Goal: Information Seeking & Learning: Understand process/instructions

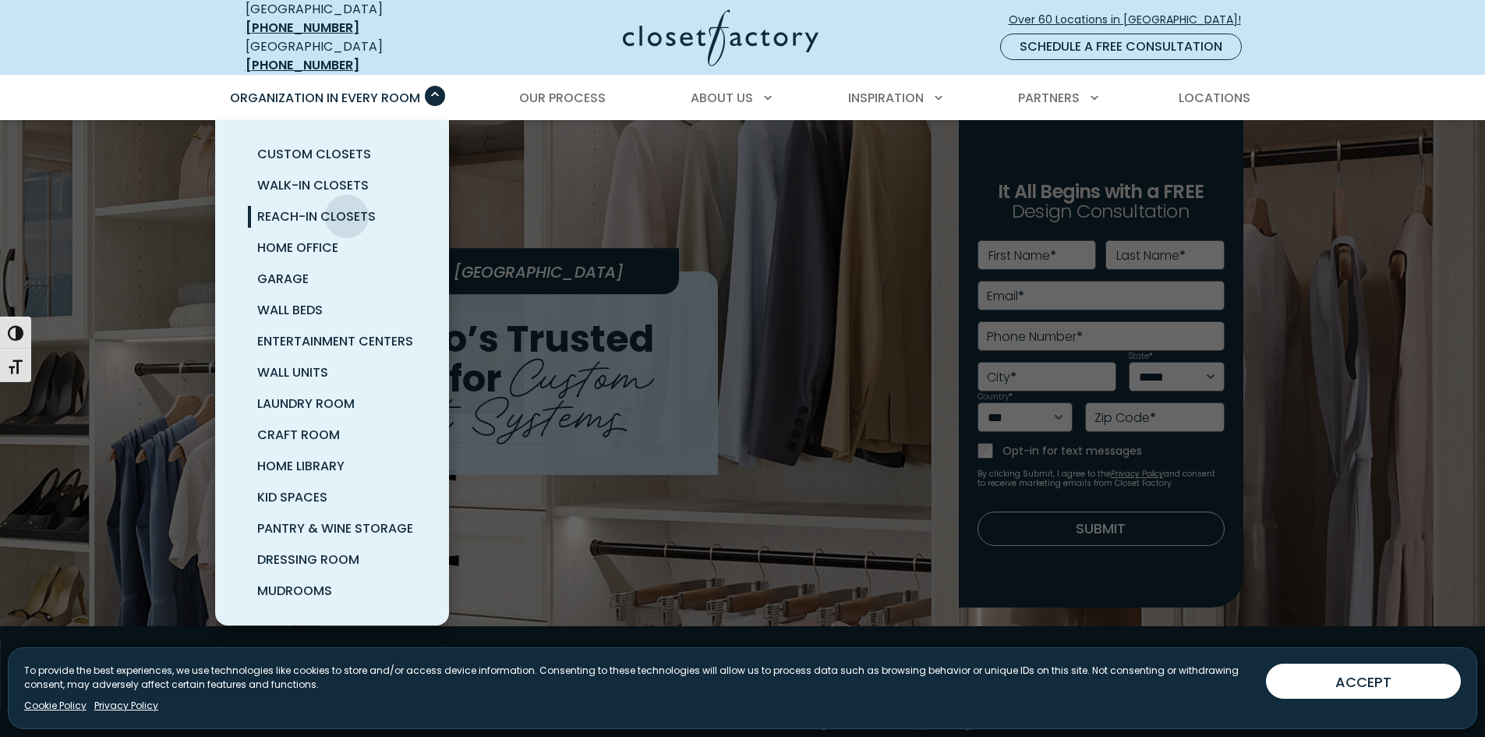
click at [347, 207] on span "Reach-In Closets" at bounding box center [316, 216] width 119 height 18
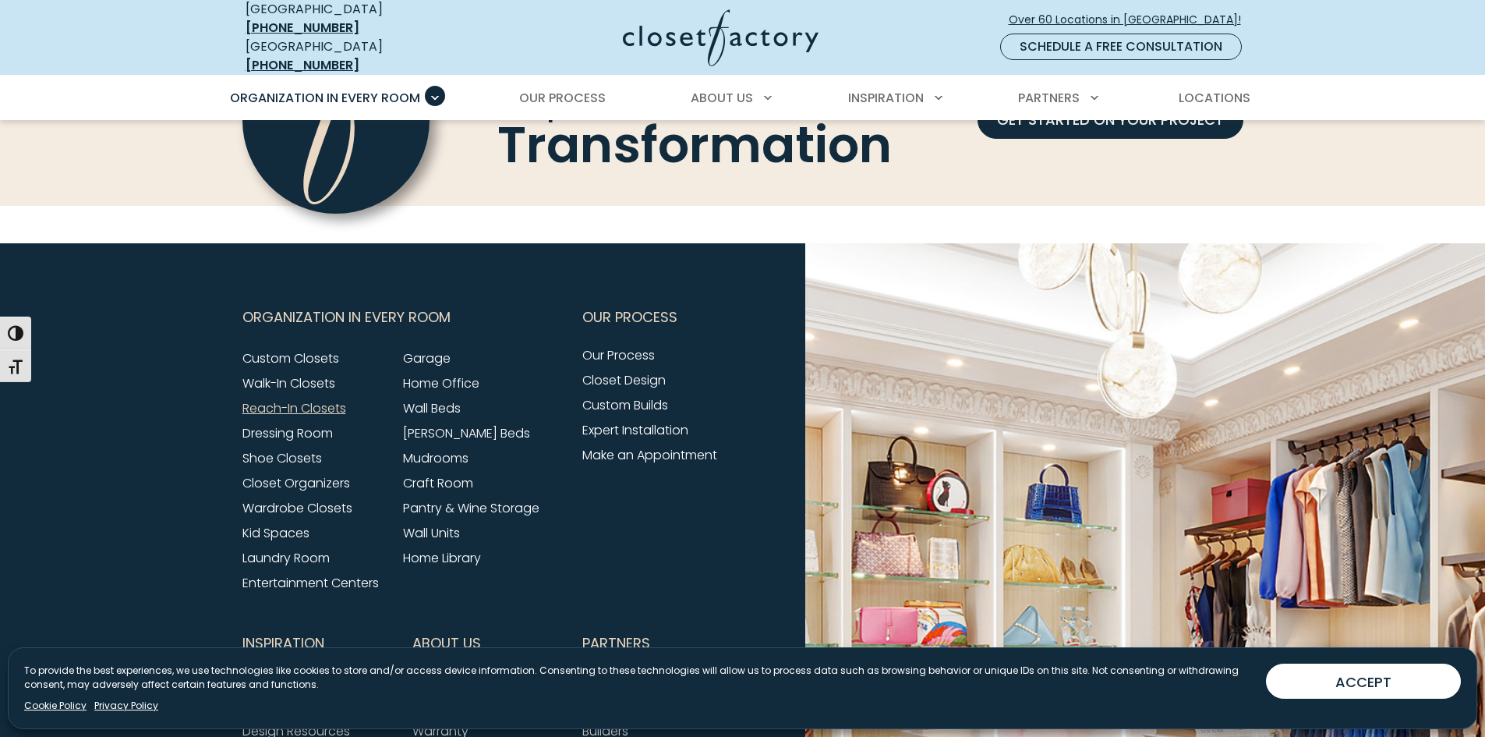
scroll to position [5333, 0]
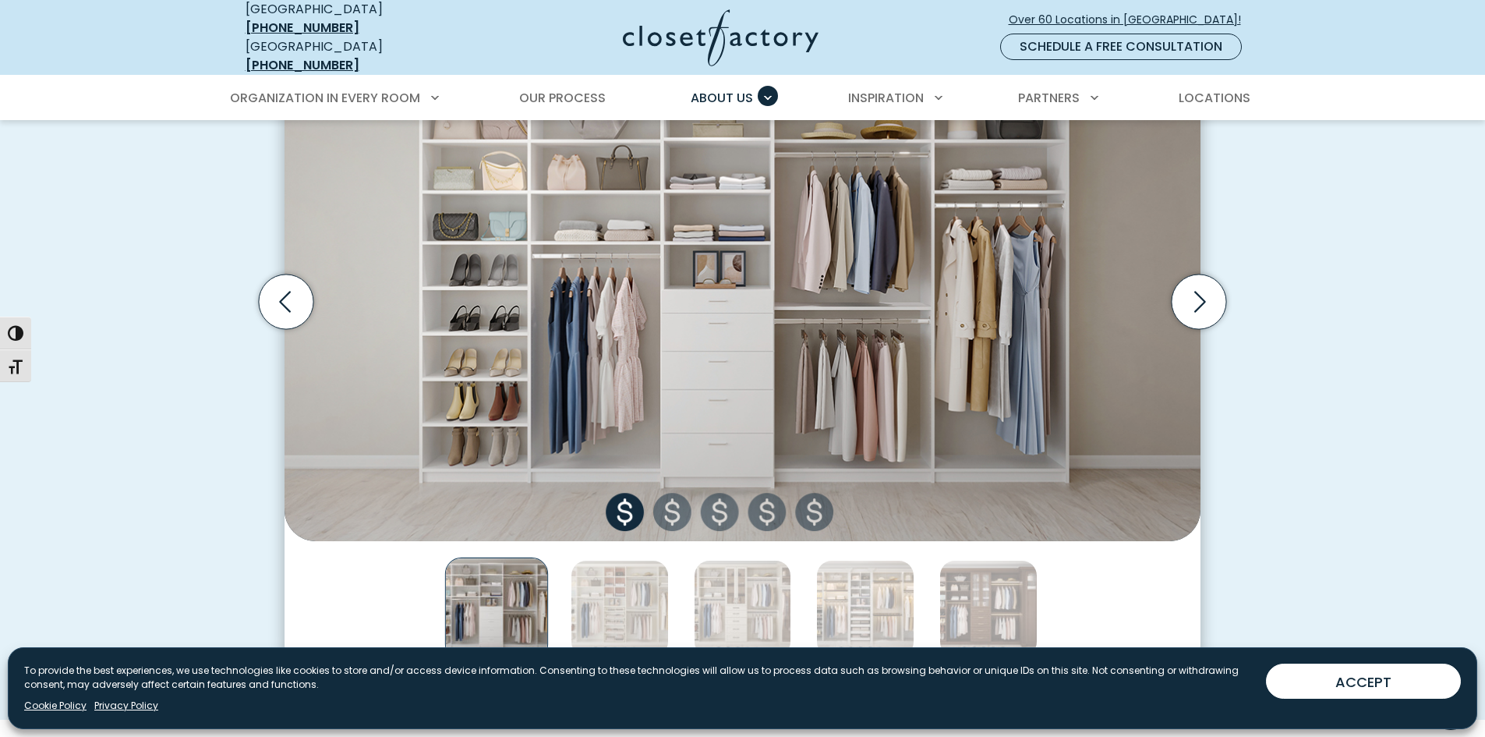
scroll to position [546, 0]
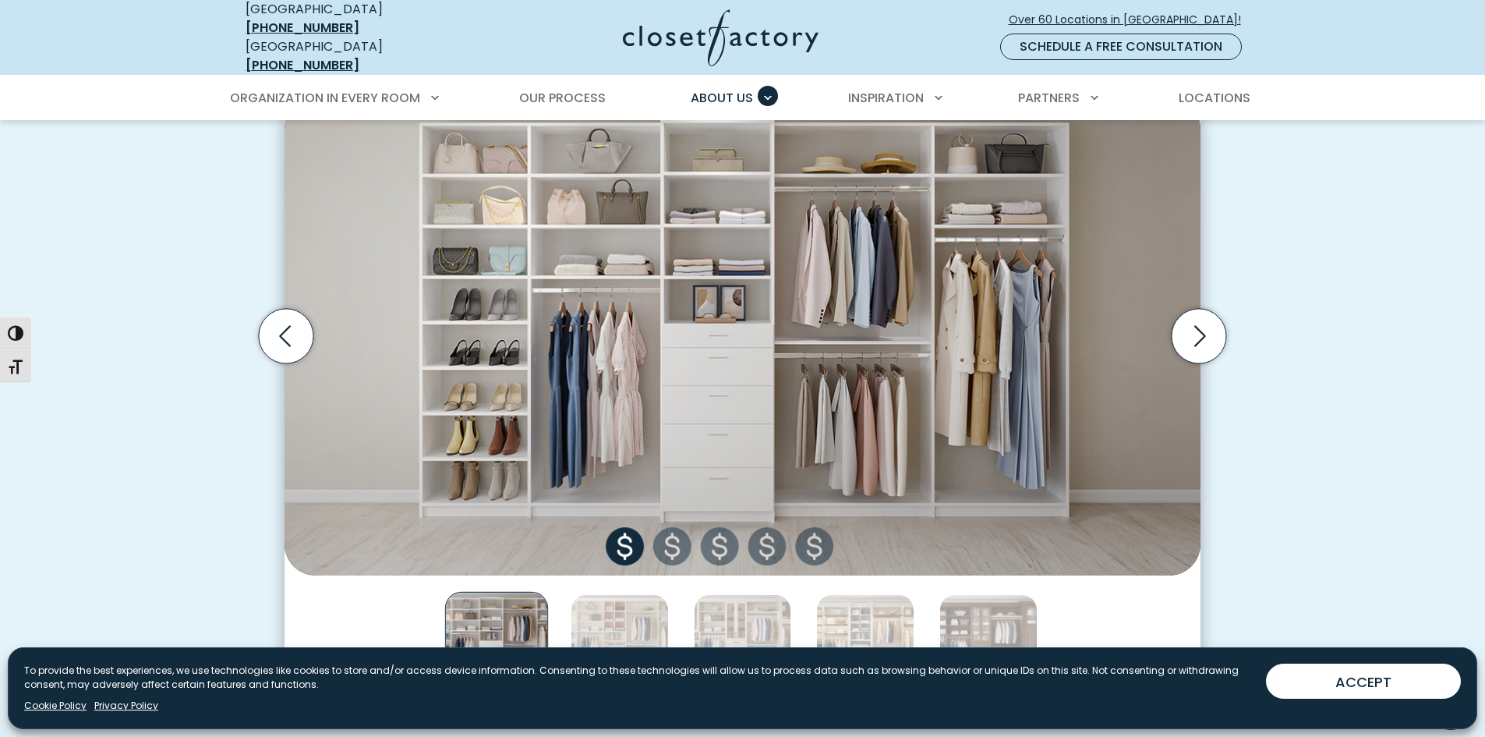
click at [672, 546] on img "Thumbnail Gallery" at bounding box center [743, 335] width 916 height 477
click at [675, 543] on img "Thumbnail Gallery" at bounding box center [743, 335] width 916 height 477
click at [1198, 321] on icon "Next slide" at bounding box center [1199, 336] width 55 height 55
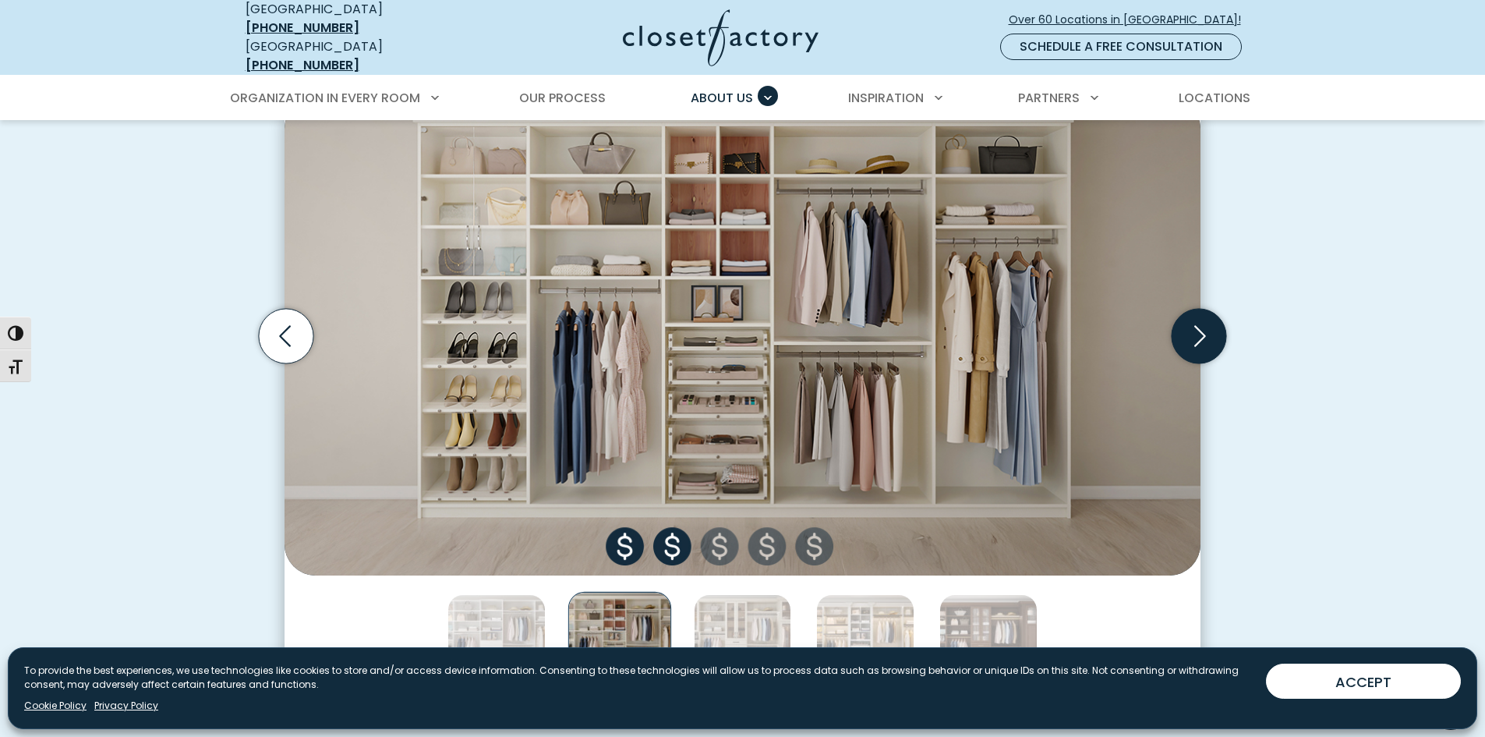
click at [1212, 327] on icon "Next slide" at bounding box center [1199, 336] width 55 height 55
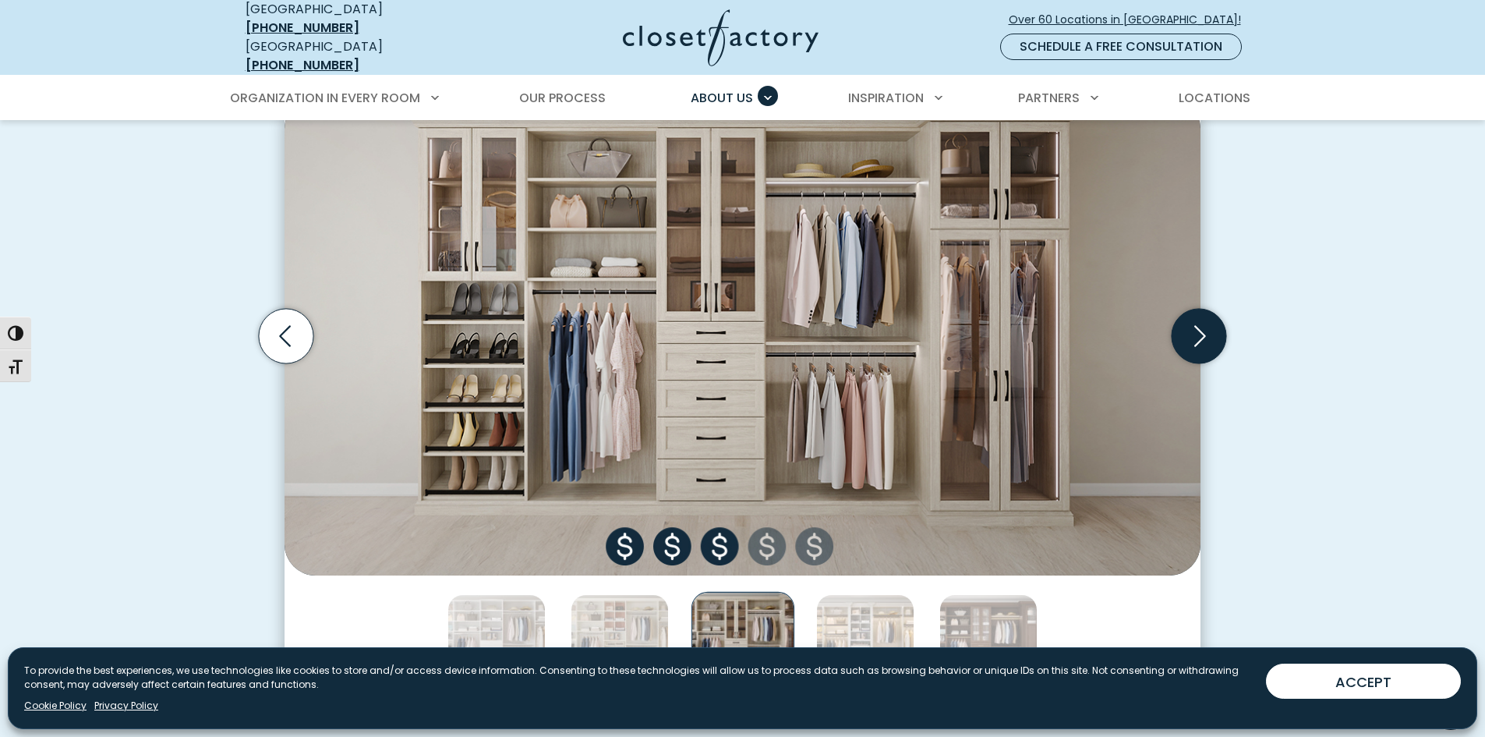
click at [1213, 327] on icon "Next slide" at bounding box center [1199, 336] width 55 height 55
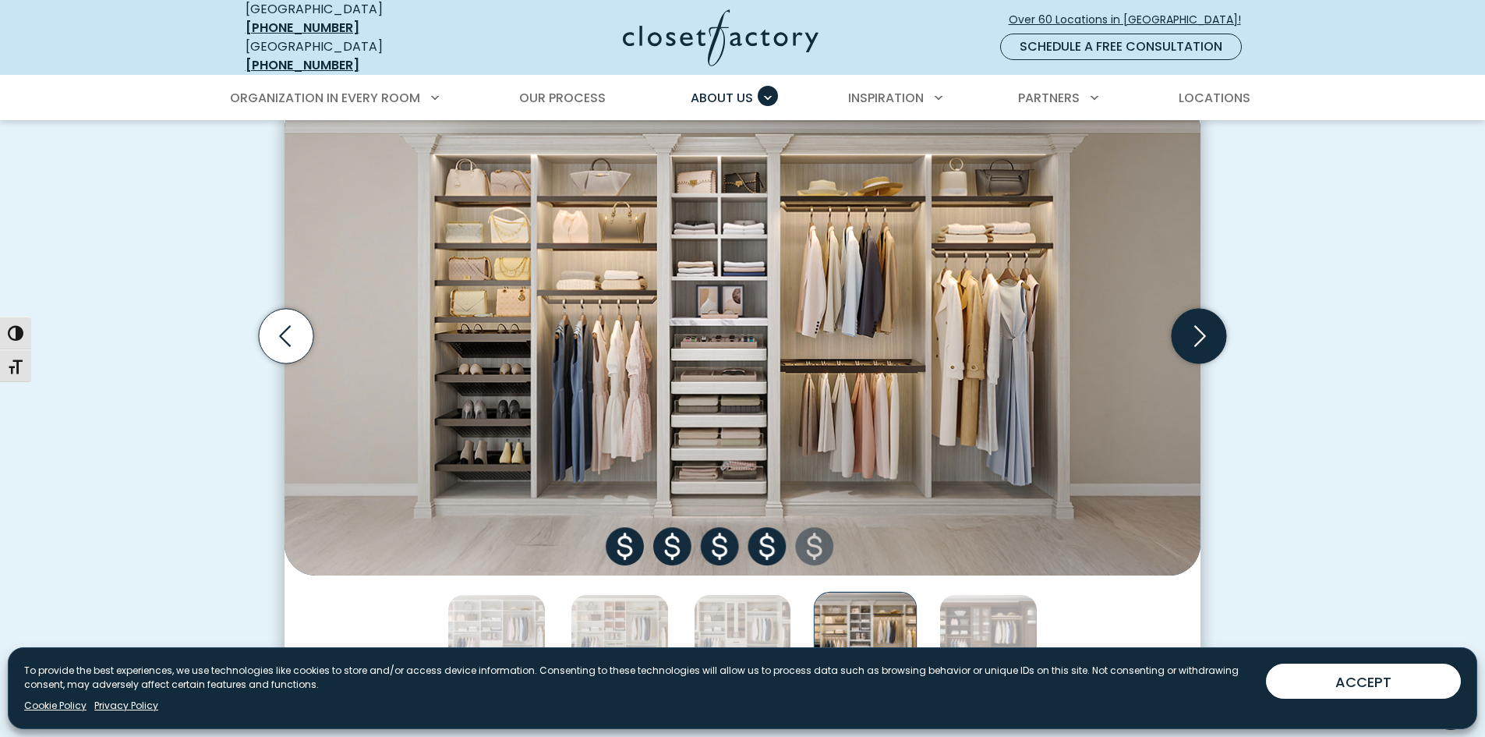
click at [1213, 327] on icon "Next slide" at bounding box center [1199, 336] width 55 height 55
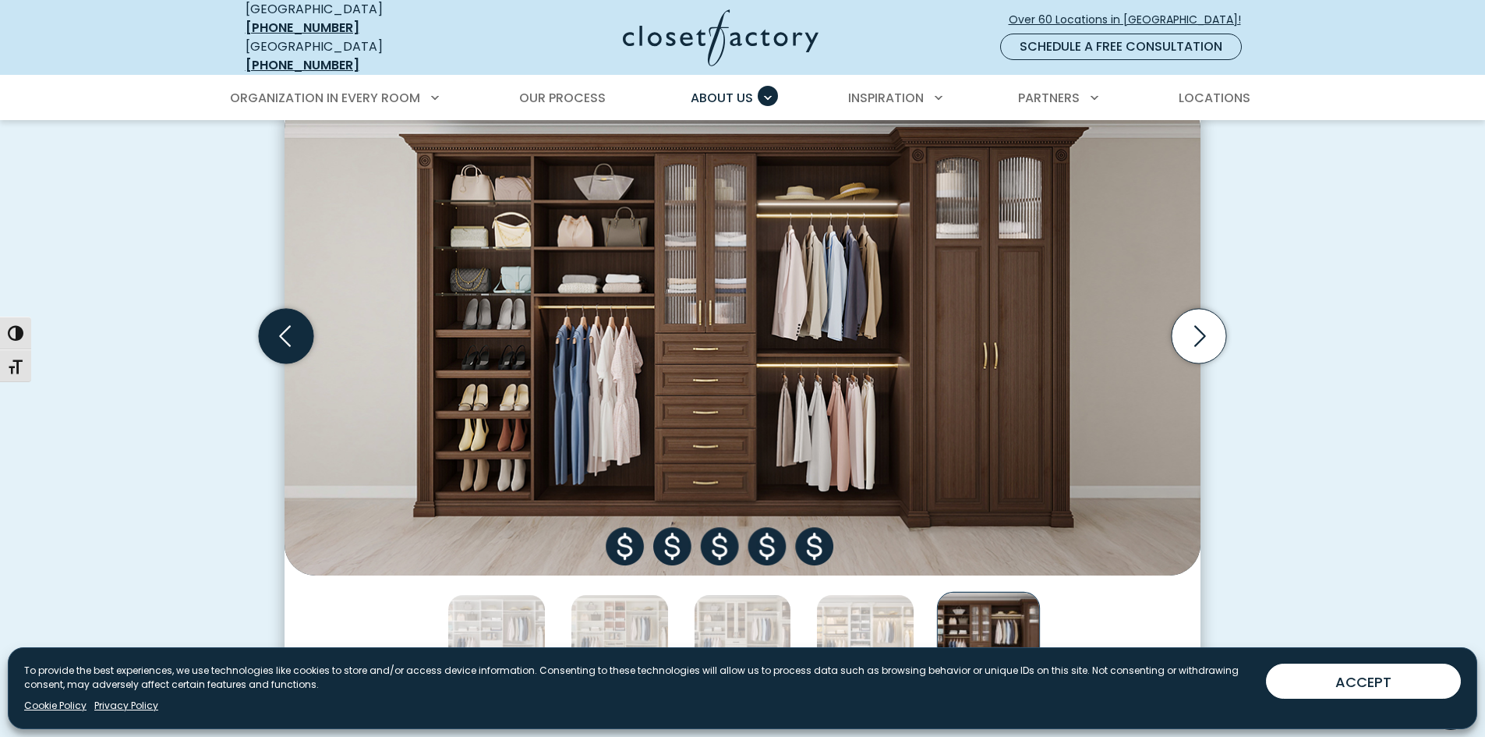
click at [288, 335] on icon "Previous slide" at bounding box center [286, 336] width 55 height 55
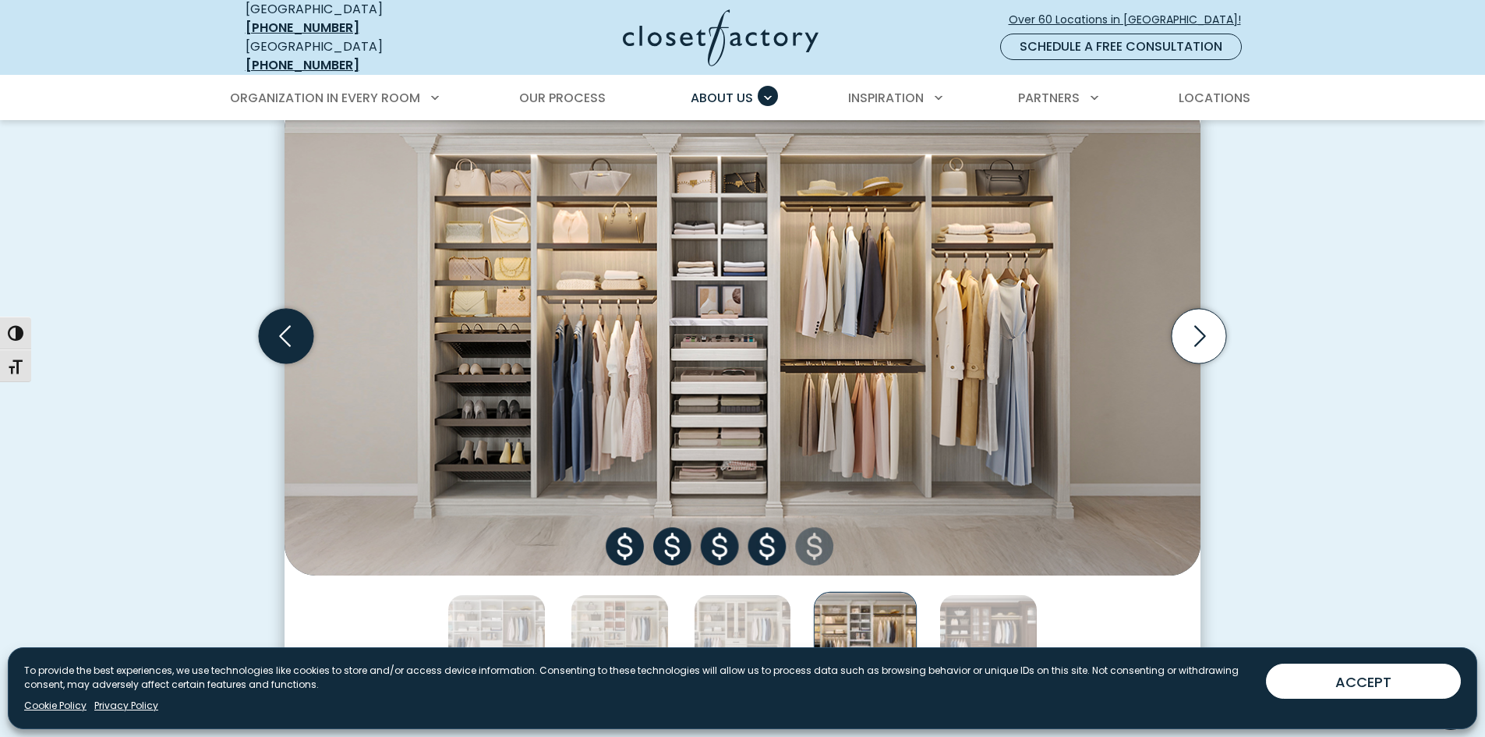
click at [289, 335] on icon "Previous slide" at bounding box center [286, 336] width 55 height 55
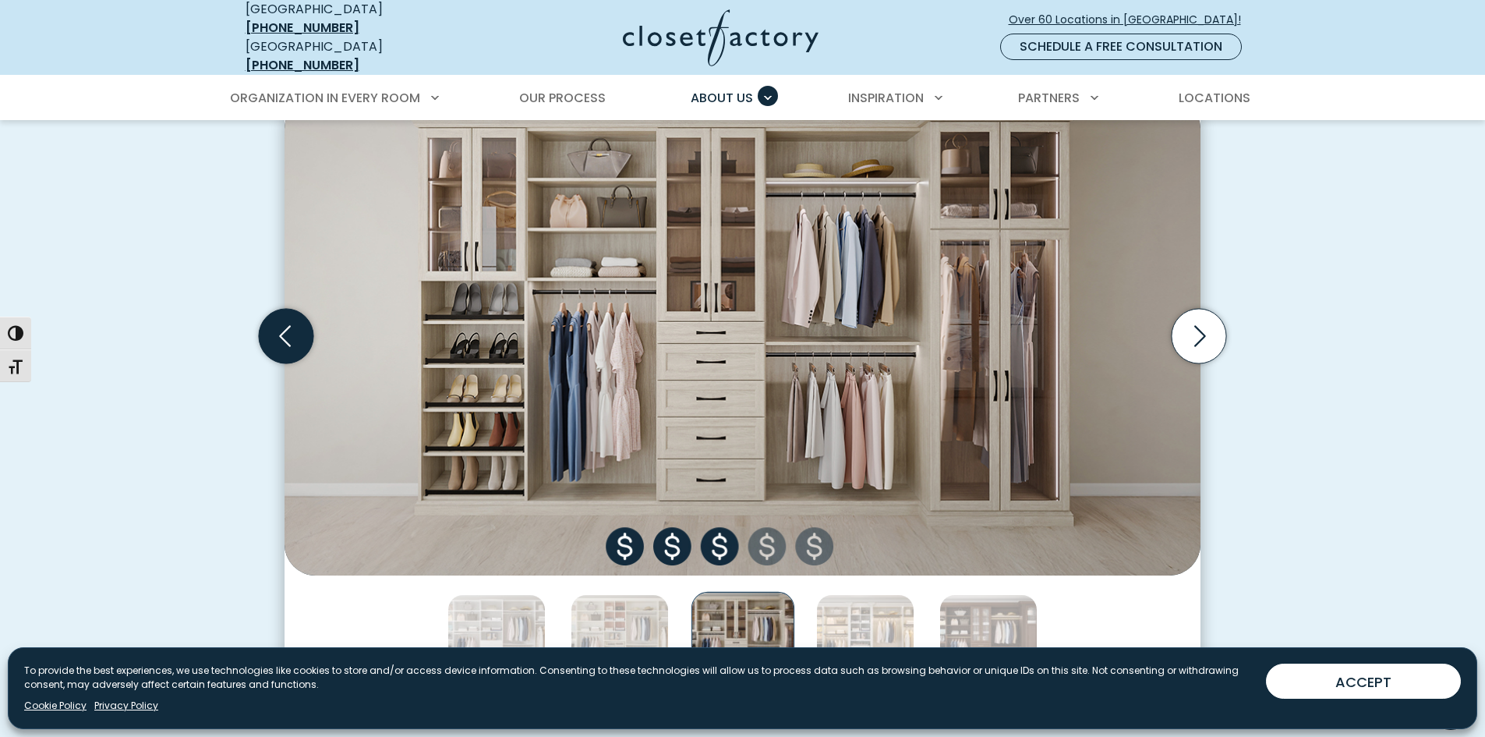
click at [289, 335] on icon "Previous slide" at bounding box center [286, 336] width 55 height 55
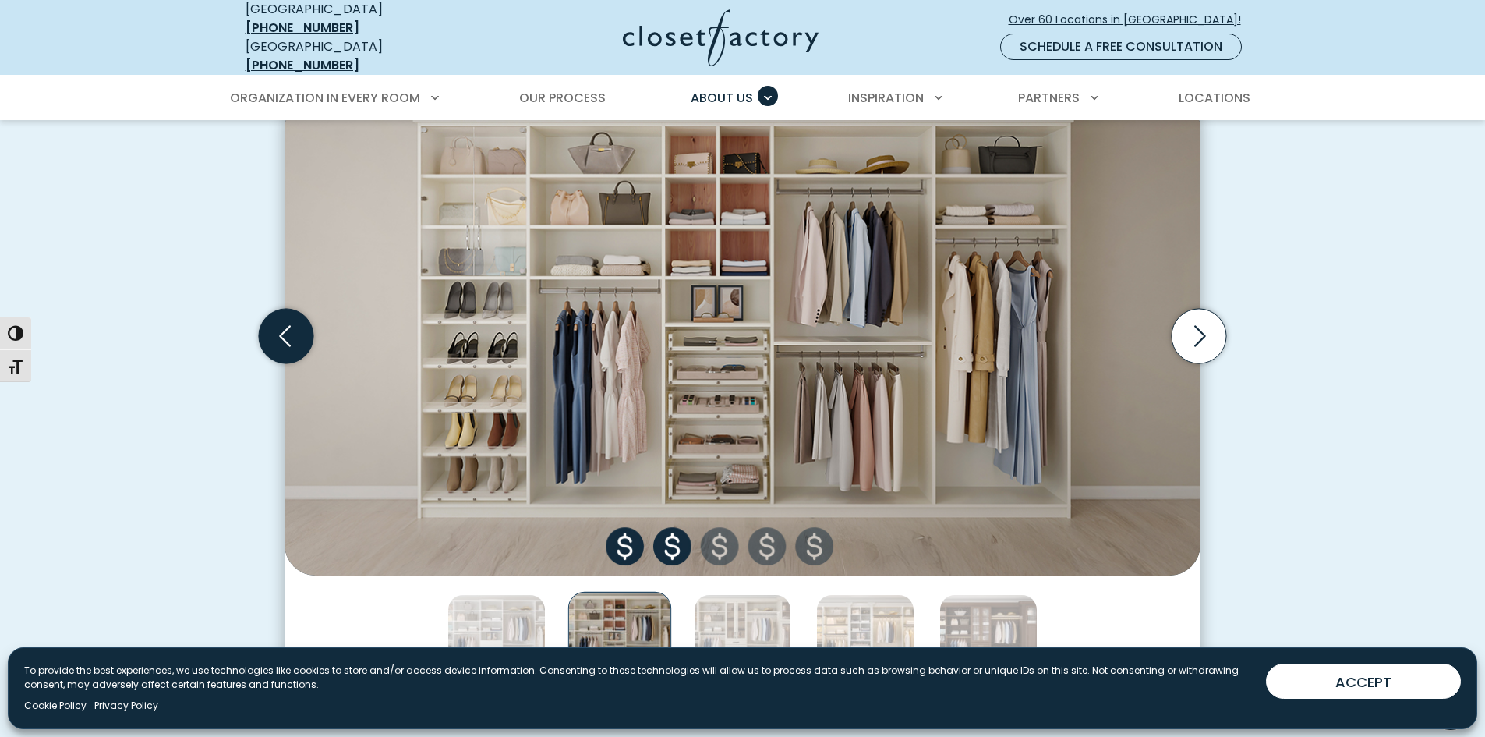
click at [289, 335] on icon "Previous slide" at bounding box center [286, 336] width 55 height 55
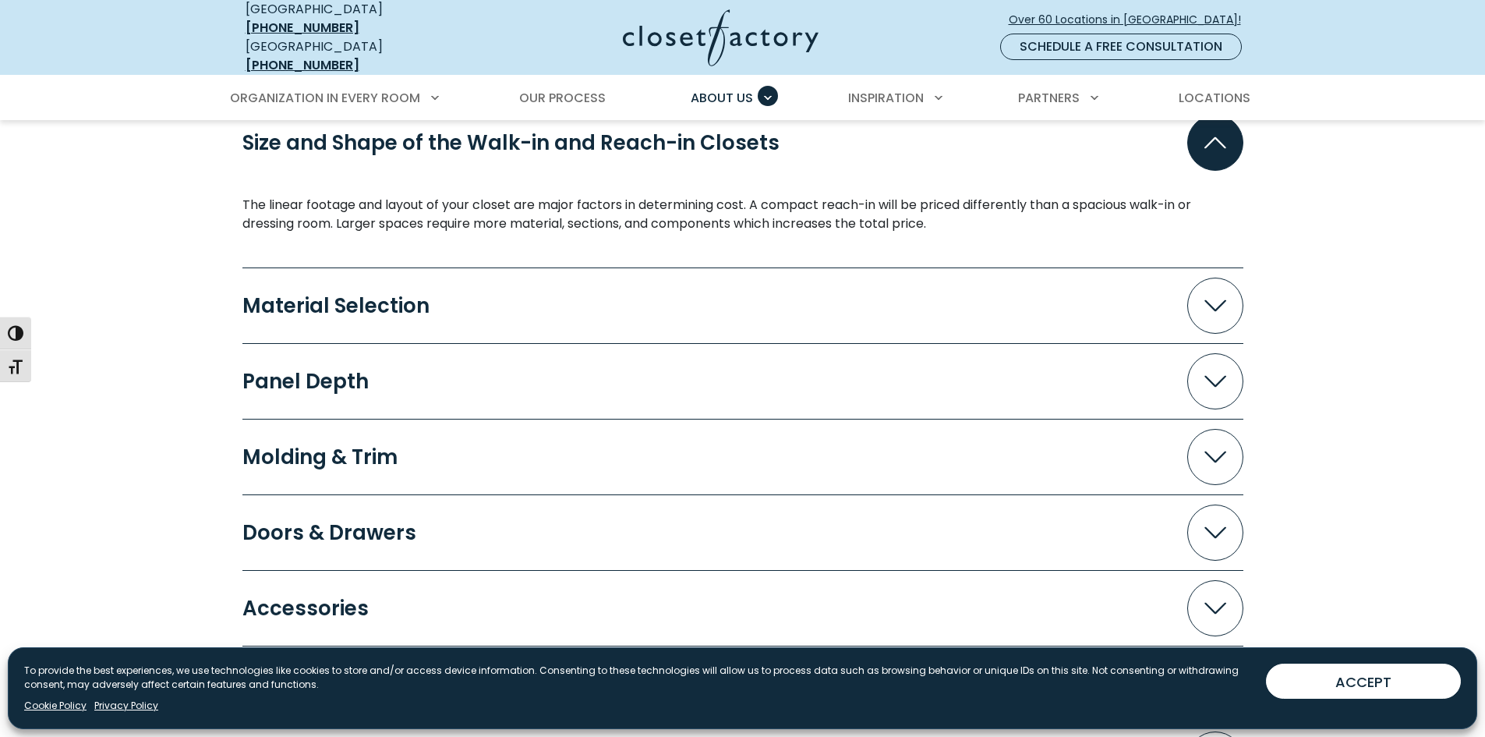
scroll to position [1481, 0]
click at [1205, 285] on span "Accordion" at bounding box center [1216, 305] width 56 height 56
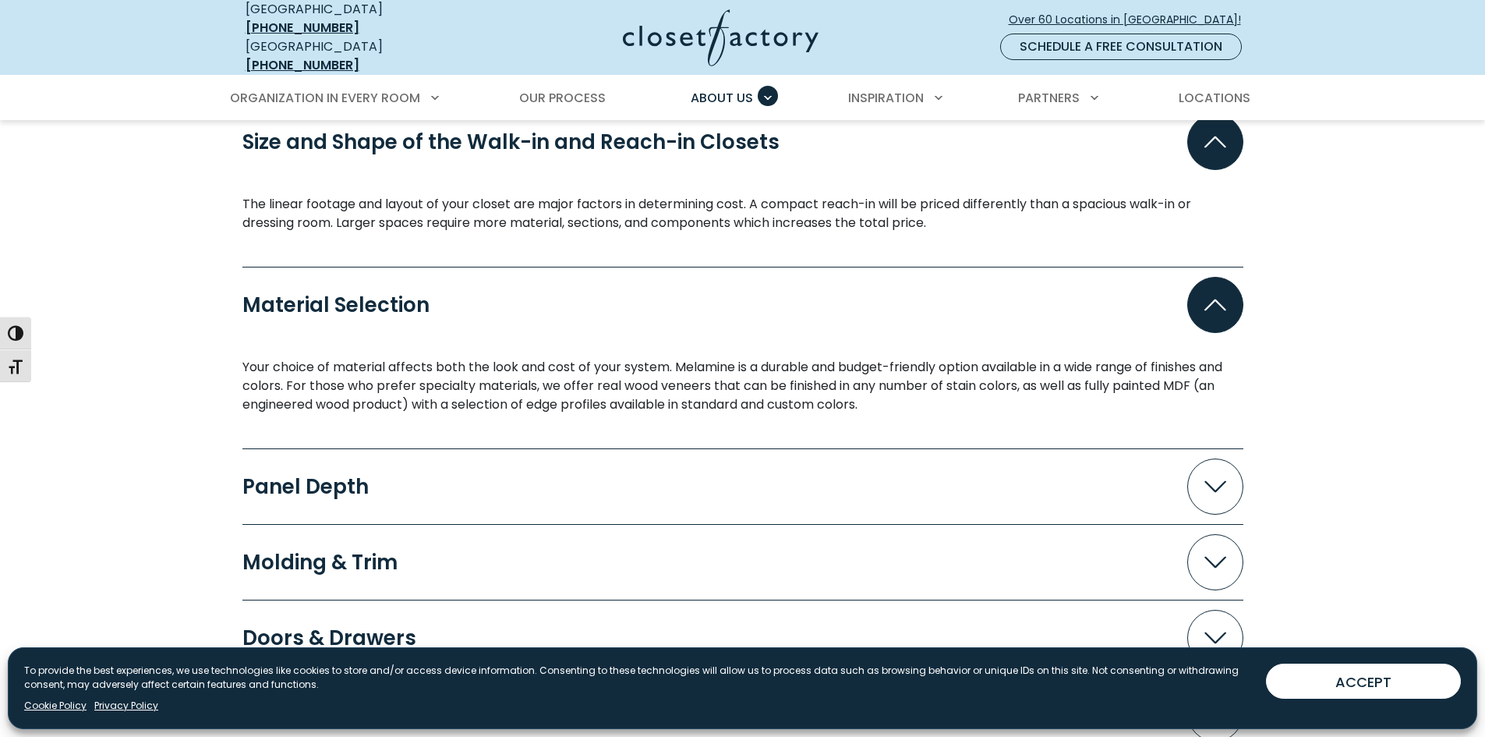
click at [1213, 282] on span "Accordion" at bounding box center [1216, 305] width 56 height 56
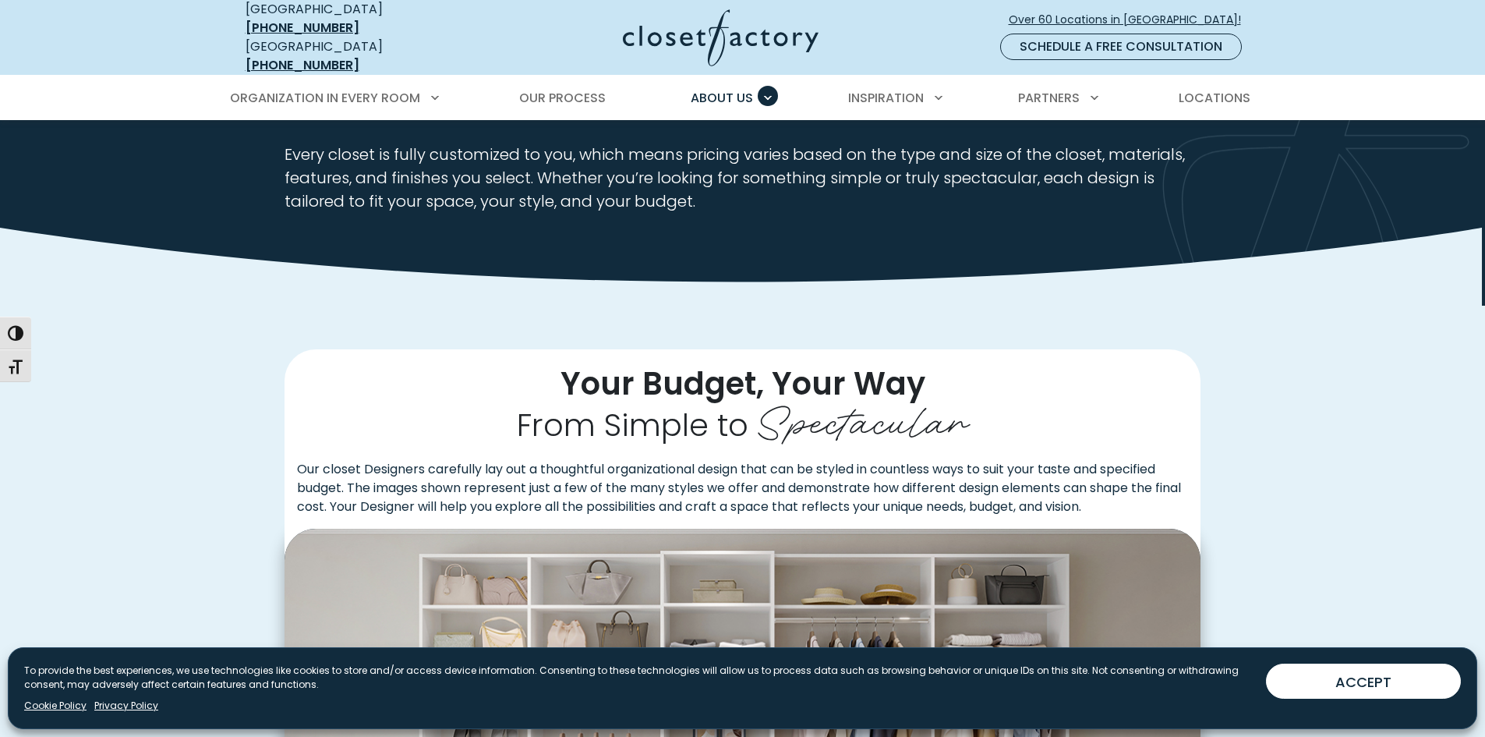
scroll to position [0, 0]
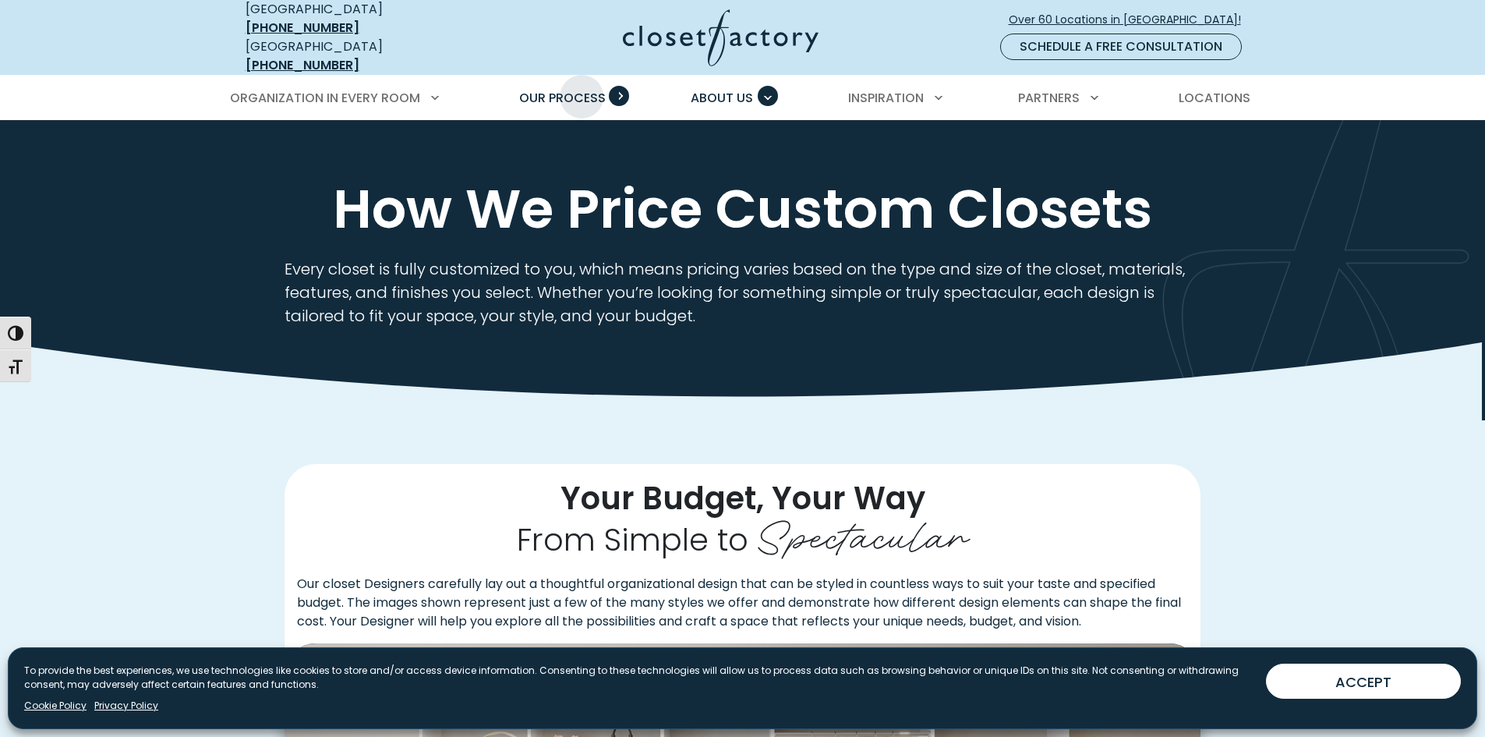
click at [581, 89] on span "Our Process" at bounding box center [562, 98] width 87 height 18
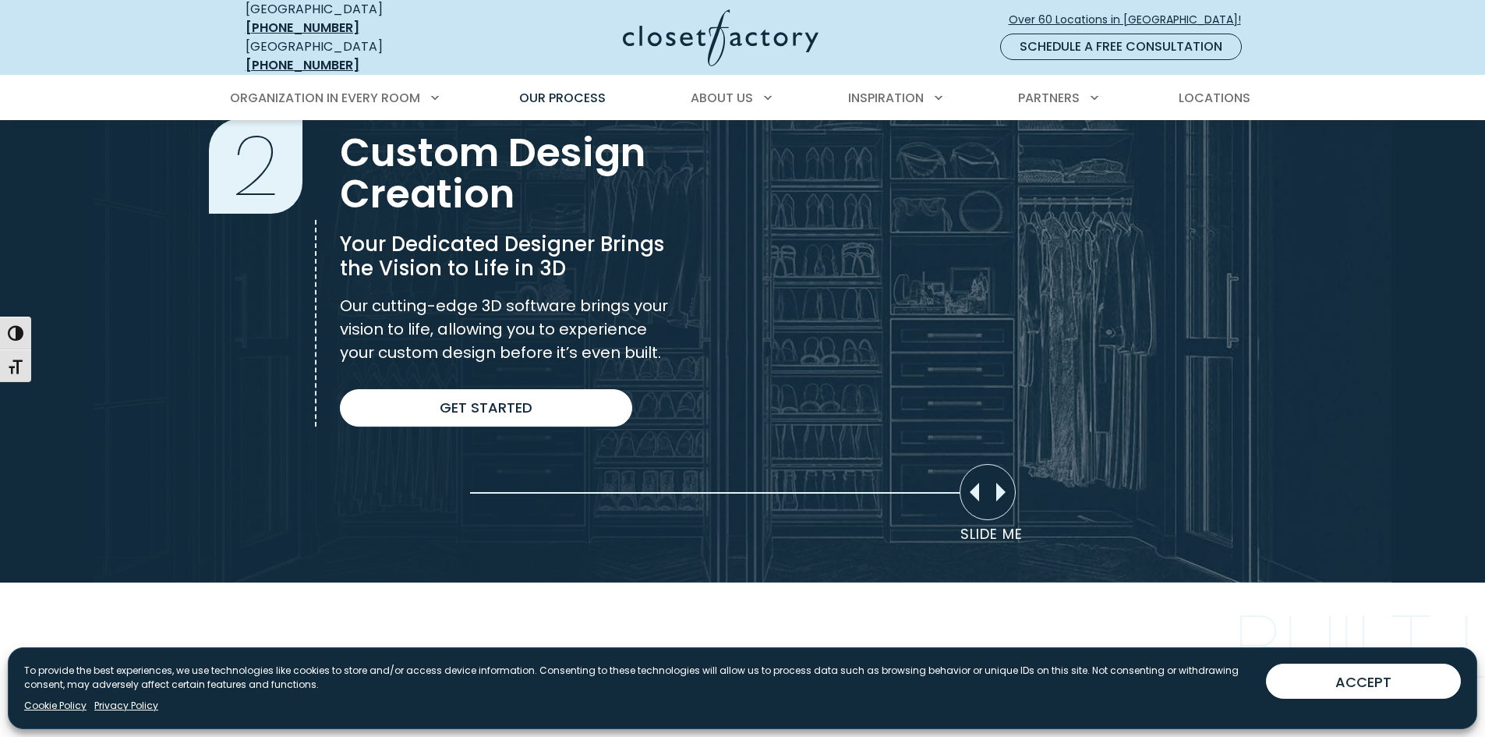
scroll to position [1248, 0]
